Goal: Complete application form

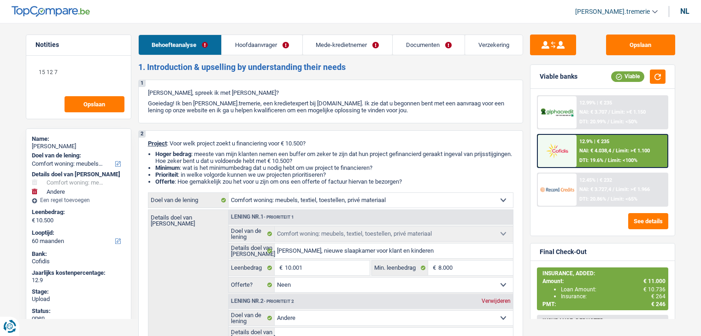
select select "household"
select select "other"
select select "60"
select select "household"
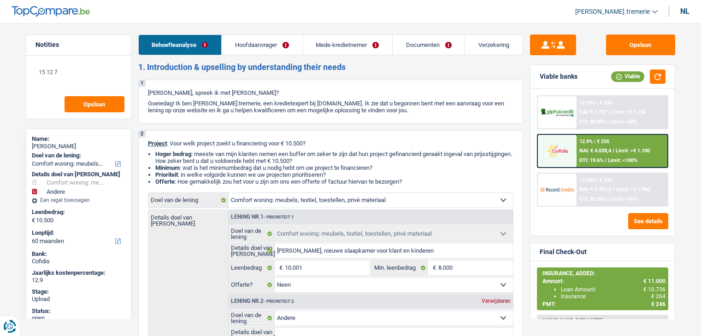
select select "household"
select select "false"
select select "other"
select select "60"
select select "worker"
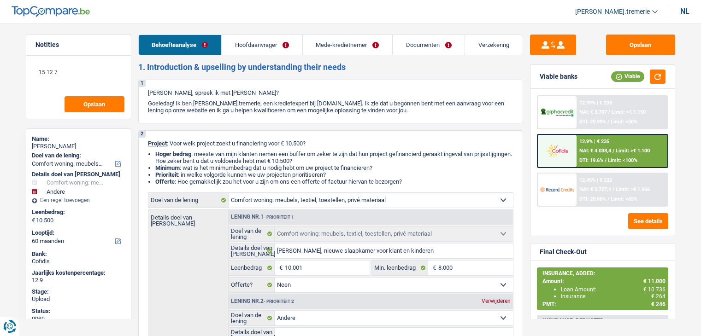
select select "privateEmployee"
select select "familyAllowances"
select select "netSalary"
select select "mealVouchers"
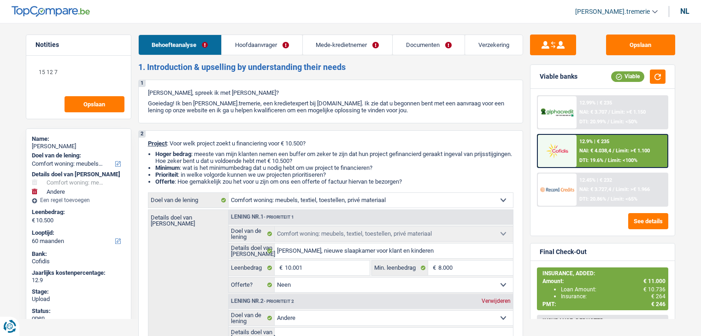
select select "rents"
select select "household"
select select "false"
select select "other"
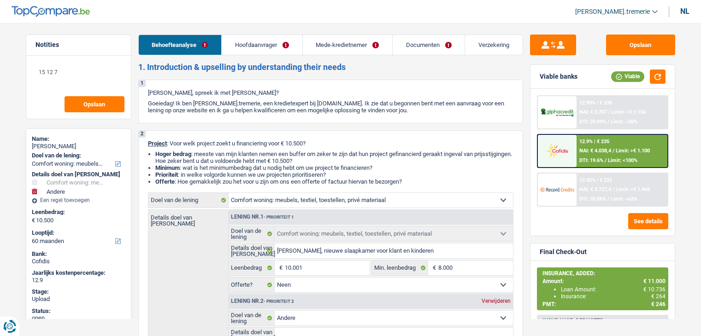
select select "60"
drag, startPoint x: 0, startPoint y: 0, endPoint x: 422, endPoint y: 40, distance: 423.8
click at [422, 40] on link "Documenten" at bounding box center [428, 45] width 72 height 20
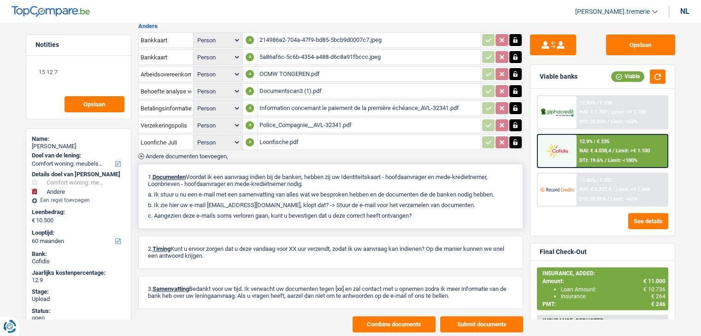
scroll to position [324, 0]
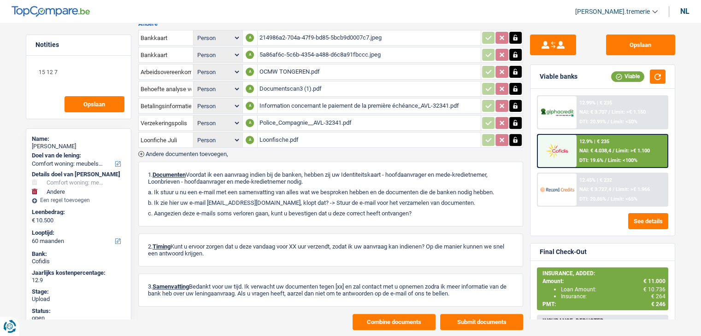
click at [216, 151] on span "Andere documenten toevoegen," at bounding box center [187, 154] width 82 height 6
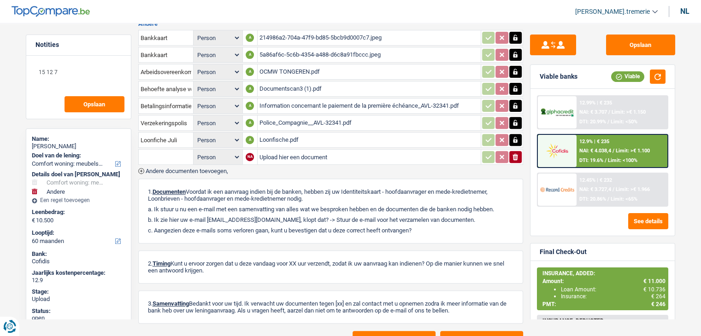
click at [214, 135] on select "Person Hoofdaanvrager Mede-kredietnemer" at bounding box center [217, 141] width 45 height 12
select select "coApplicant"
click at [195, 135] on select "Person Hoofdaanvrager Mede-kredietnemer" at bounding box center [217, 141] width 45 height 12
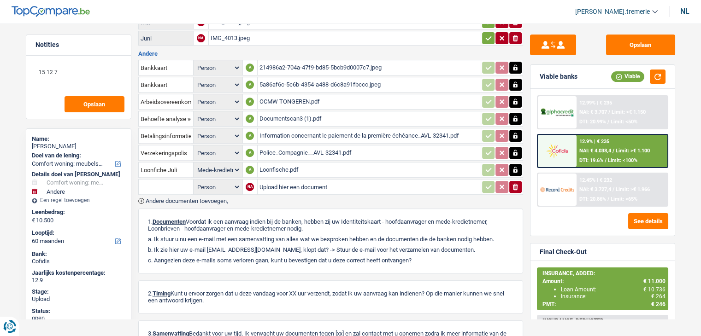
scroll to position [297, 0]
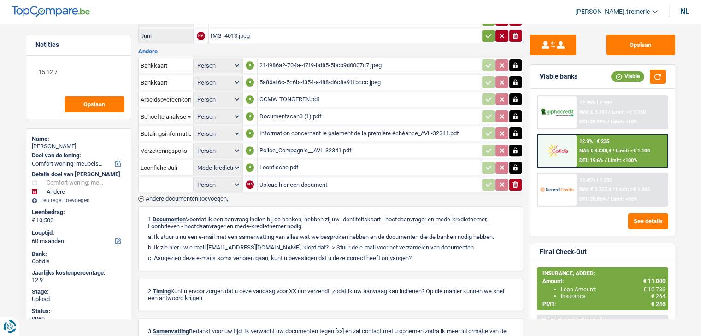
click at [171, 177] on input "text" at bounding box center [165, 184] width 51 height 15
click at [171, 209] on li "Loonfiche Juli" at bounding box center [190, 215] width 94 height 12
type input "Loonfiche Juli"
click at [225, 179] on select "Person Hoofdaanvrager Mede-kredietnemer" at bounding box center [217, 185] width 45 height 12
select select "applicant"
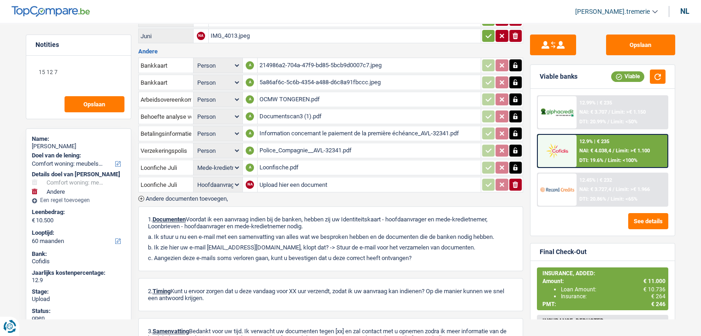
click at [195, 179] on select "Person Hoofdaanvrager Mede-kredietnemer" at bounding box center [217, 185] width 45 height 12
click at [282, 178] on input "Upload hier een document" at bounding box center [368, 185] width 219 height 14
type input "C:\fakepath\Documentscan mama.pdf"
select select
click at [626, 50] on button "Opslaan" at bounding box center [640, 45] width 69 height 21
